Goal: Task Accomplishment & Management: Manage account settings

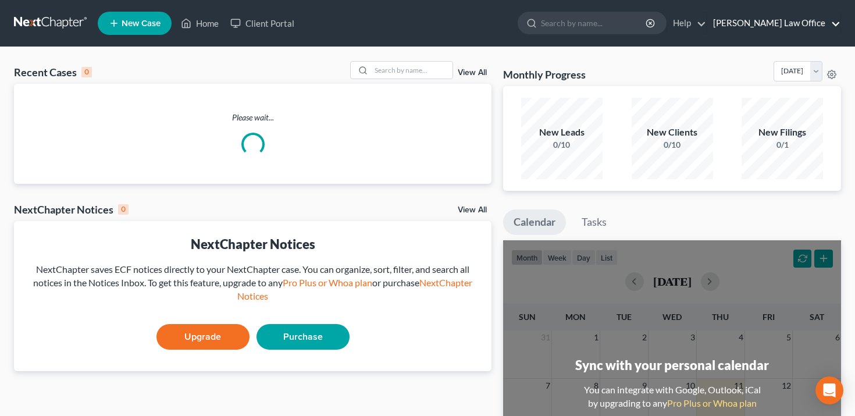
click at [802, 32] on link "[PERSON_NAME] Law Office" at bounding box center [773, 23] width 133 height 21
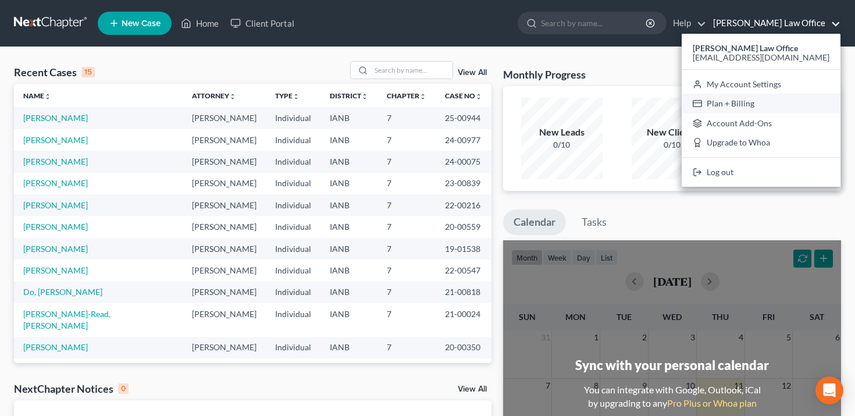
click at [767, 104] on link "Plan + Billing" at bounding box center [761, 104] width 159 height 20
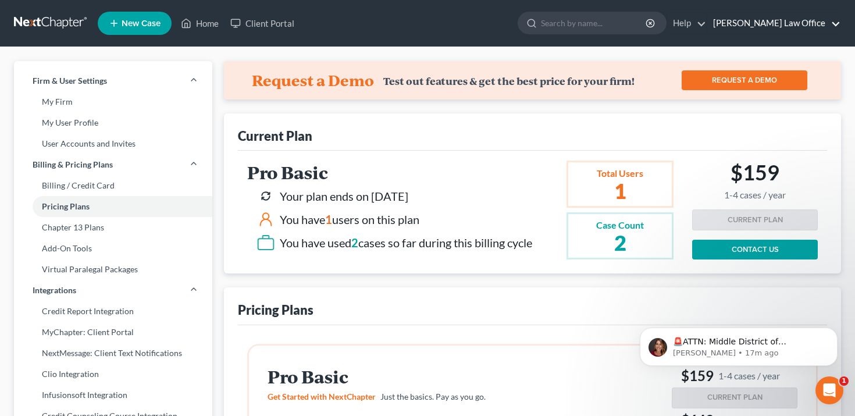
click at [821, 23] on link "[PERSON_NAME] Law Office" at bounding box center [773, 23] width 133 height 21
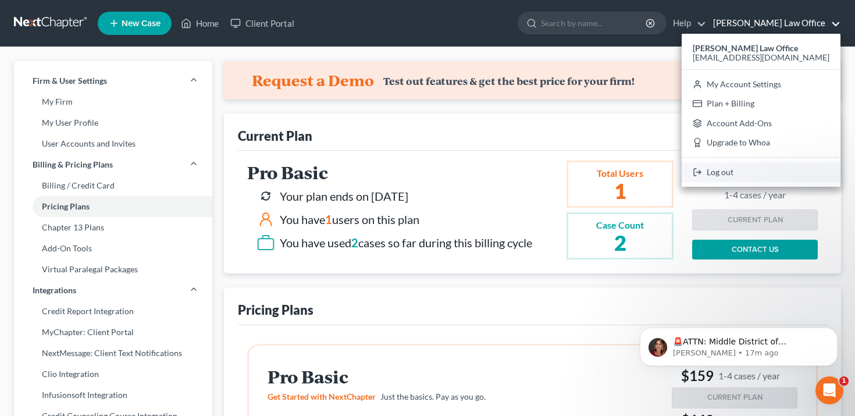
click at [780, 169] on link "Log out" at bounding box center [761, 172] width 159 height 20
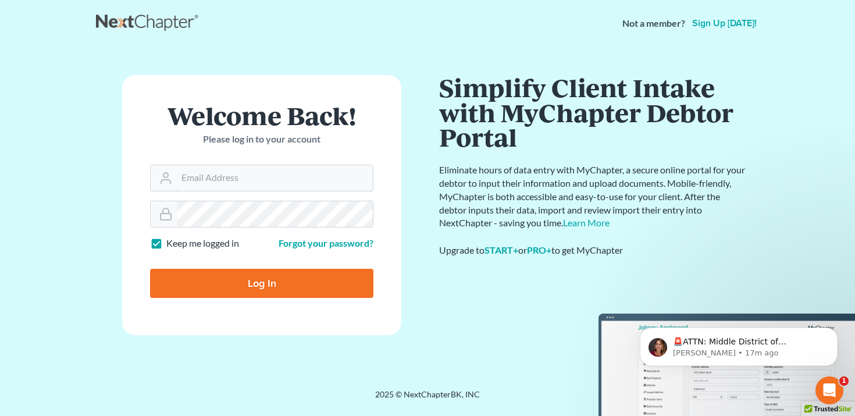
type input "emma@nextchapterbk.com"
click at [270, 286] on input "Log In" at bounding box center [261, 283] width 223 height 29
type input "Thinking..."
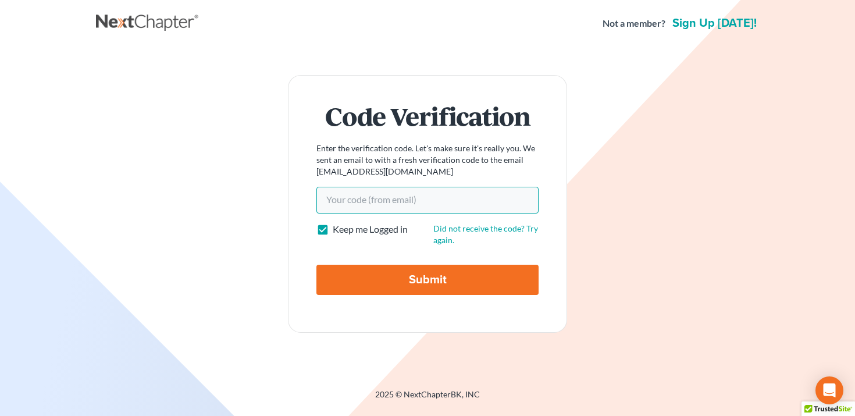
click at [377, 204] on input "Your code(from email)" at bounding box center [427, 200] width 222 height 27
paste input "ade2e6"
type input "ade2e6"
click at [372, 283] on input "Submit" at bounding box center [427, 280] width 222 height 30
type input "Thinking..."
